Goal: Task Accomplishment & Management: Manage account settings

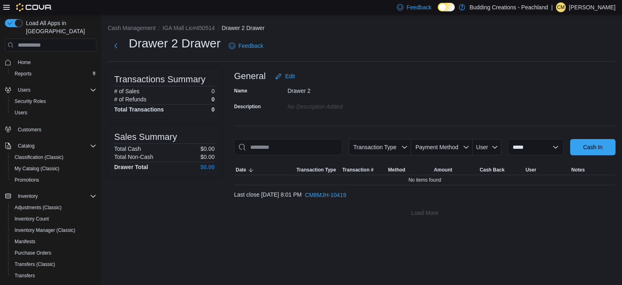
scroll to position [67, 0]
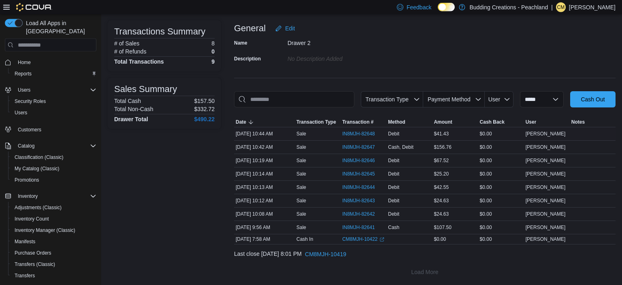
scroll to position [49, 0]
click at [350, 133] on span "IN8MJH-82648" at bounding box center [358, 133] width 33 height 6
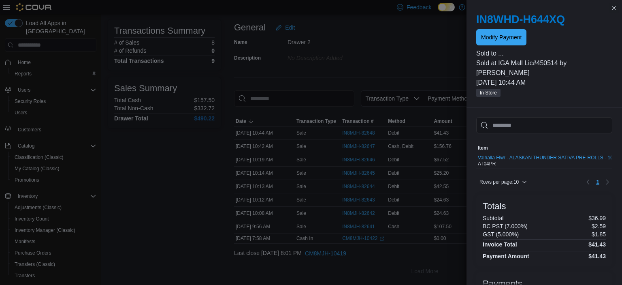
click at [504, 38] on span "Modify Payment" at bounding box center [501, 37] width 41 height 8
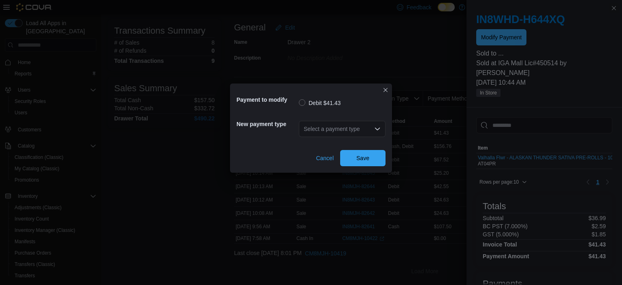
click at [343, 129] on div "Select a payment type" at bounding box center [342, 129] width 87 height 16
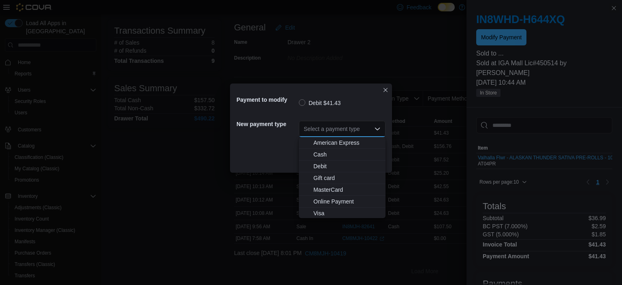
click at [324, 188] on span "MasterCard" at bounding box center [347, 190] width 67 height 8
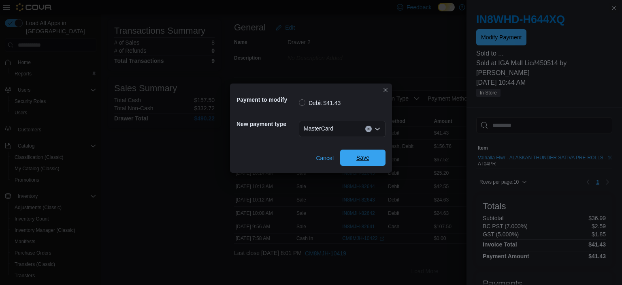
click at [364, 159] on span "Save" at bounding box center [362, 158] width 13 height 8
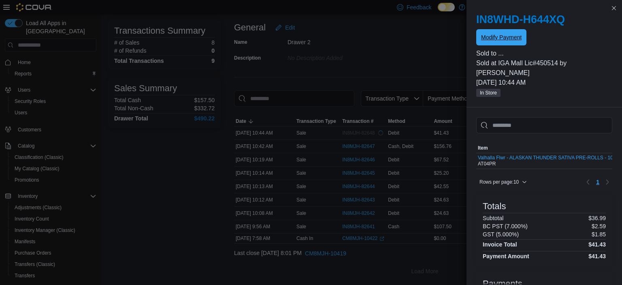
scroll to position [0, 0]
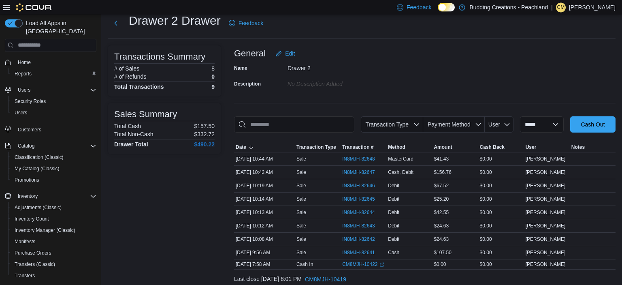
scroll to position [49, 0]
